Goal: Information Seeking & Learning: Learn about a topic

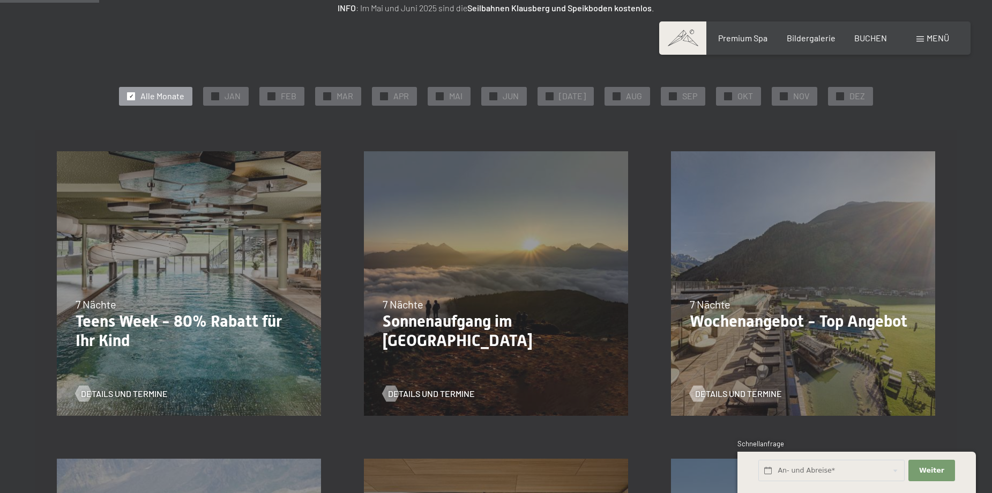
scroll to position [214, 0]
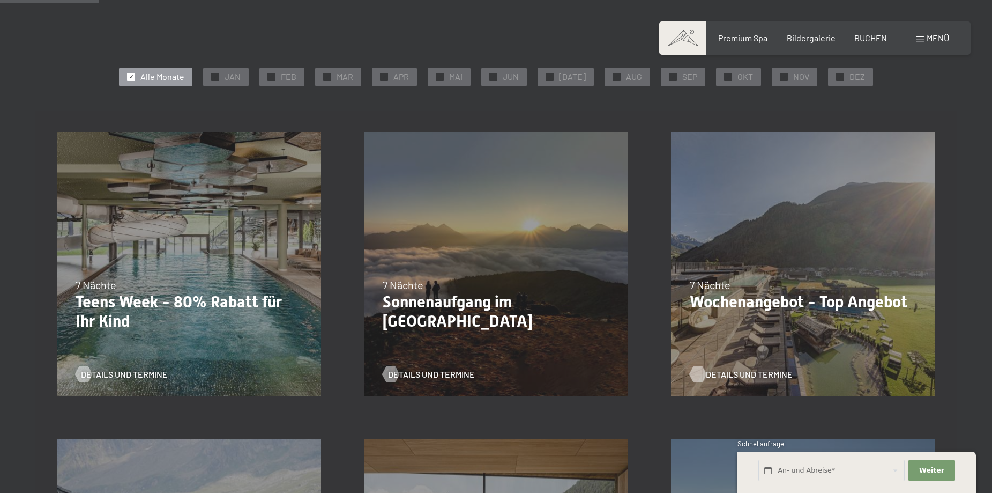
click at [728, 374] on span "Details und Termine" at bounding box center [749, 374] width 87 height 12
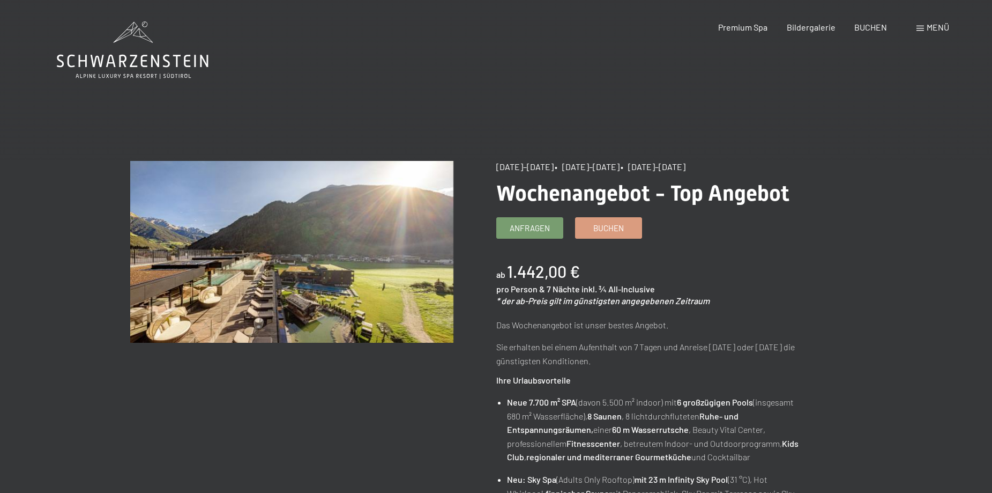
click at [932, 26] on span "Menü" at bounding box center [938, 27] width 23 height 10
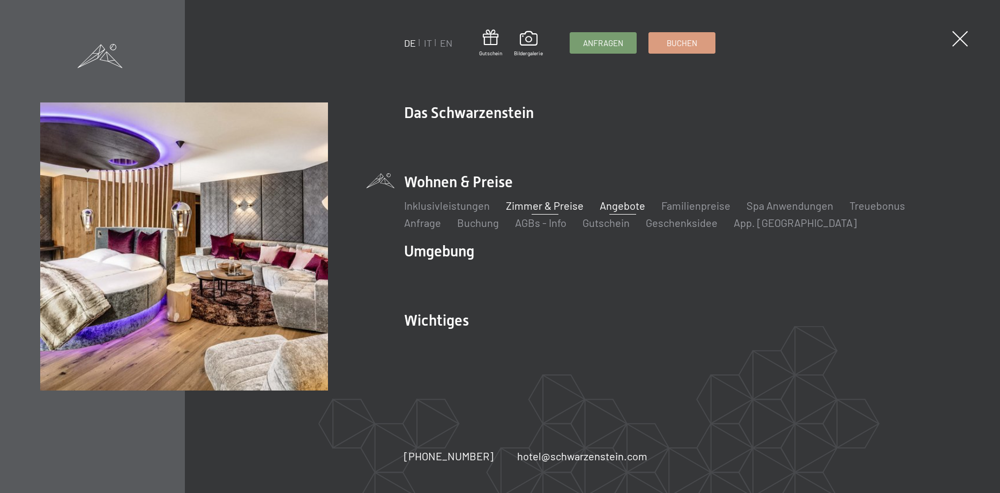
click at [523, 204] on link "Zimmer & Preise" at bounding box center [545, 205] width 78 height 13
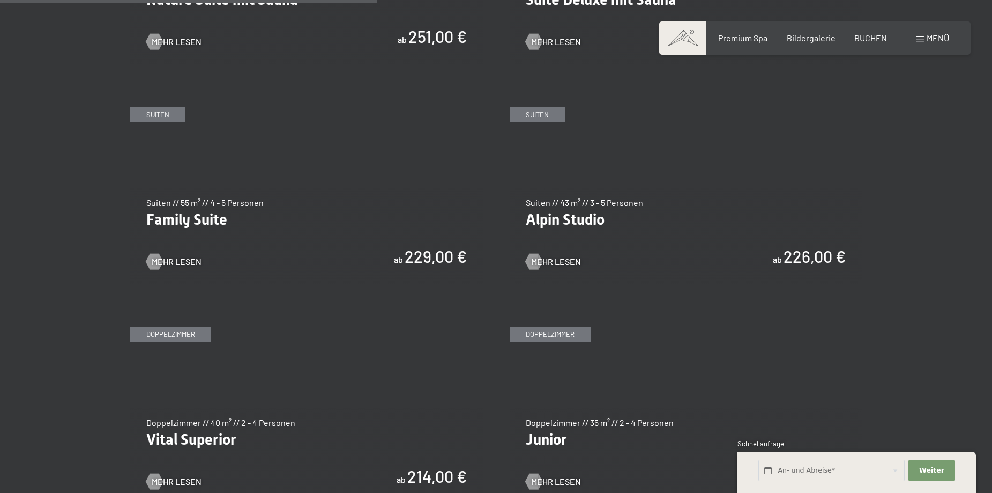
scroll to position [1394, 0]
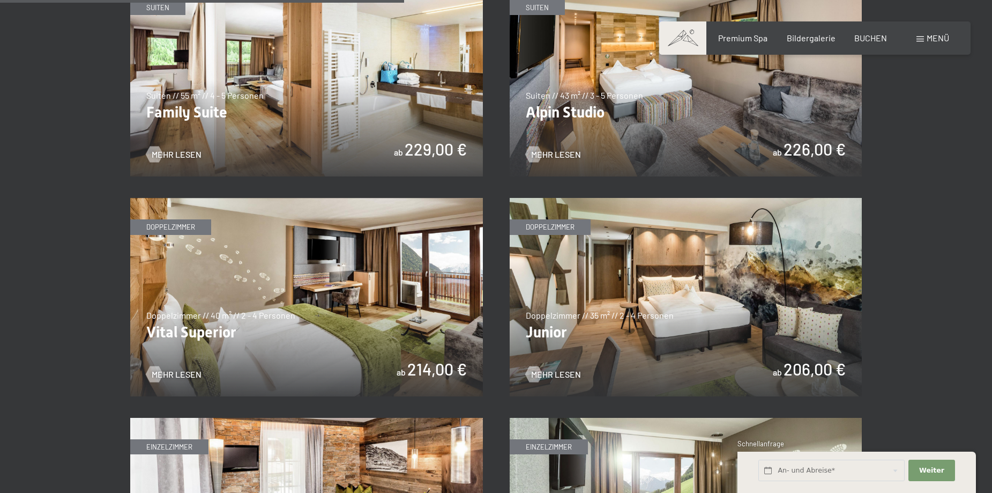
click at [663, 339] on img at bounding box center [686, 297] width 353 height 198
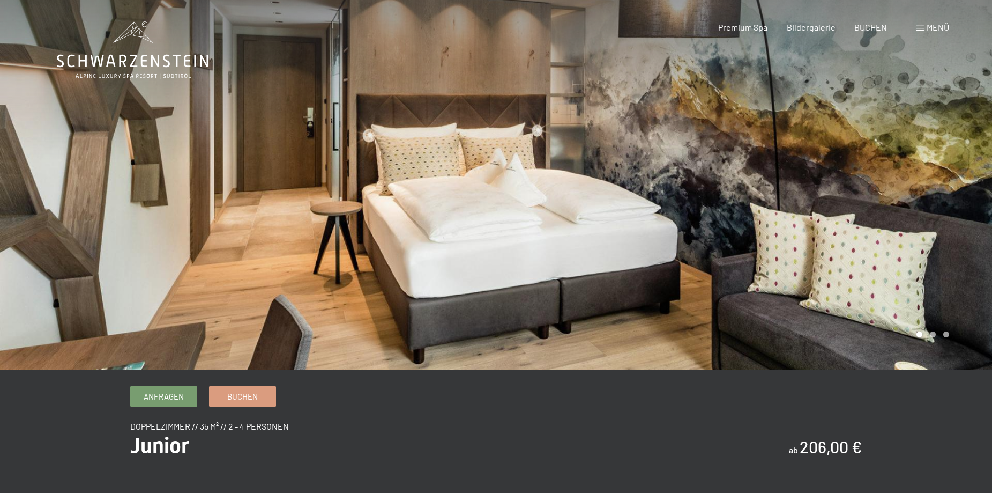
click at [238, 270] on div at bounding box center [248, 184] width 496 height 369
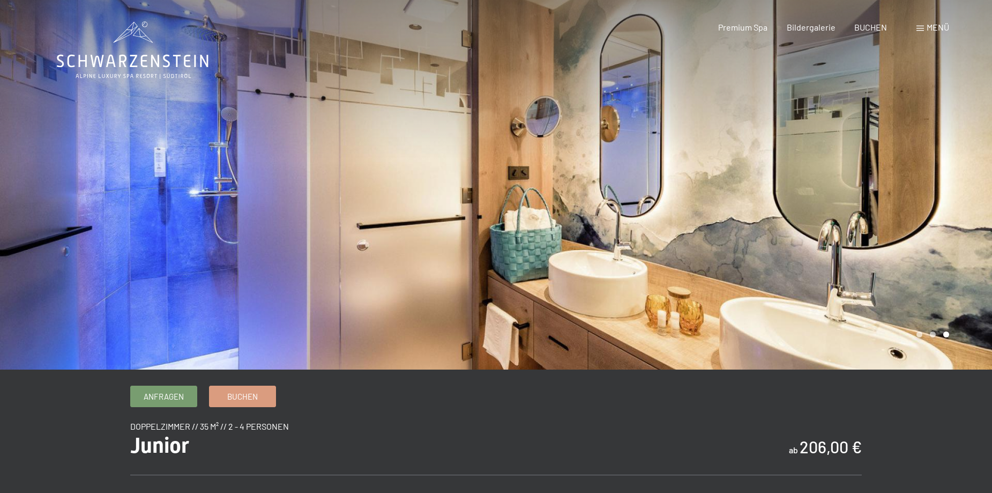
click at [238, 270] on div at bounding box center [248, 184] width 496 height 369
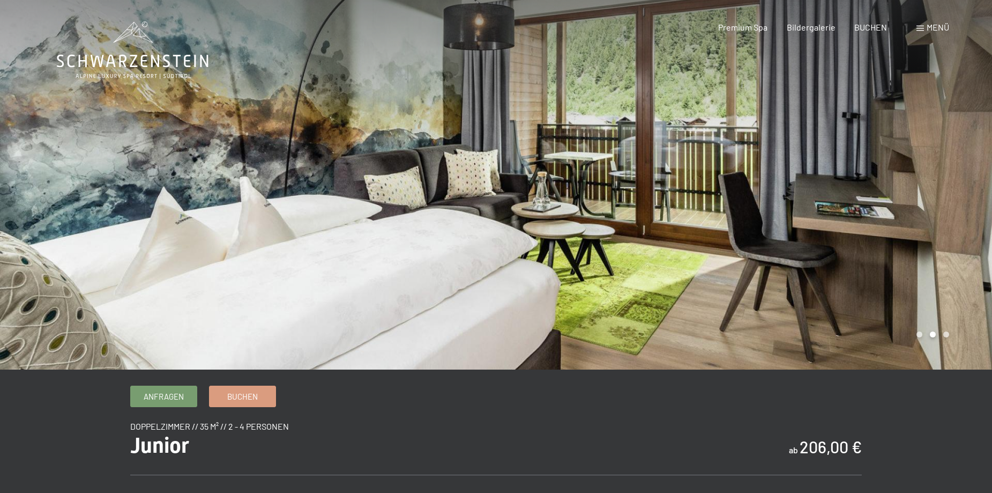
click at [238, 270] on div at bounding box center [248, 184] width 496 height 369
